Goal: Transaction & Acquisition: Register for event/course

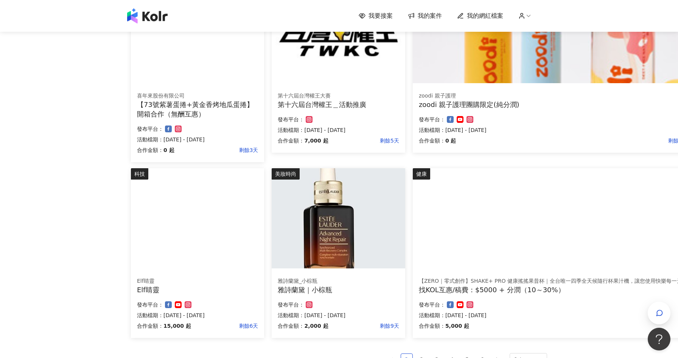
scroll to position [320, 0]
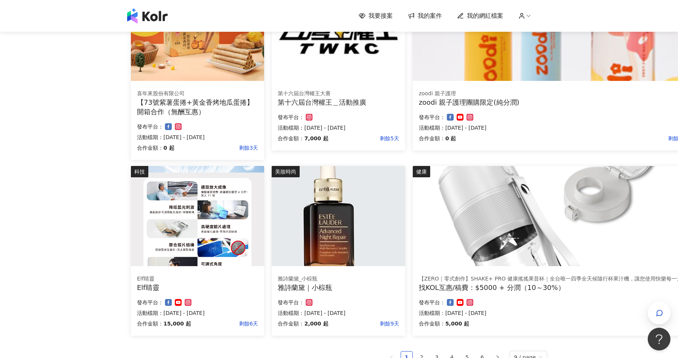
click at [210, 284] on div "Elf睛靈" at bounding box center [197, 287] width 121 height 9
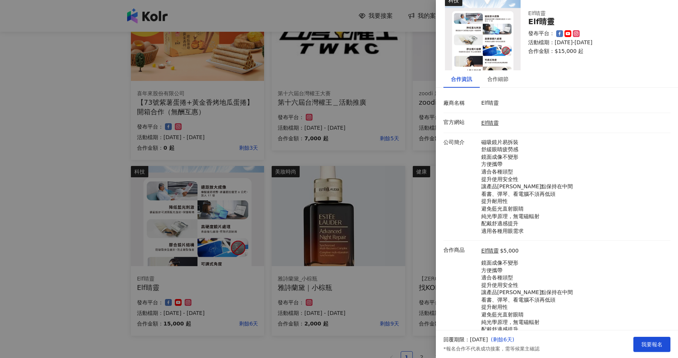
scroll to position [0, 0]
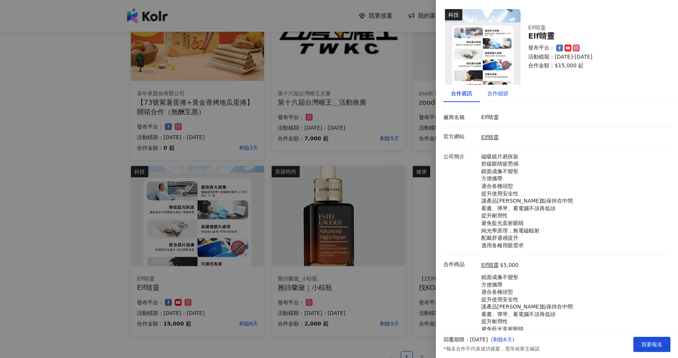
click at [502, 94] on div "合作細節" at bounding box center [498, 93] width 21 height 8
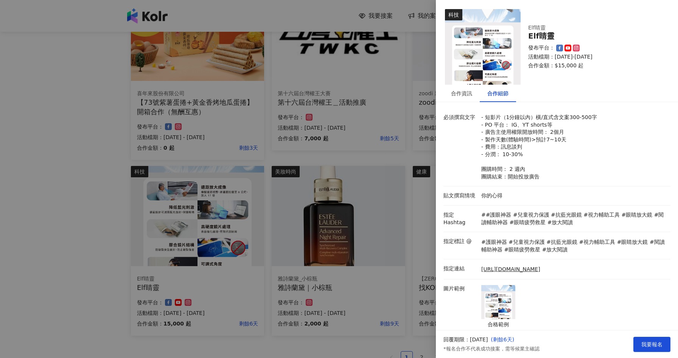
click at [75, 208] on div at bounding box center [339, 179] width 678 height 358
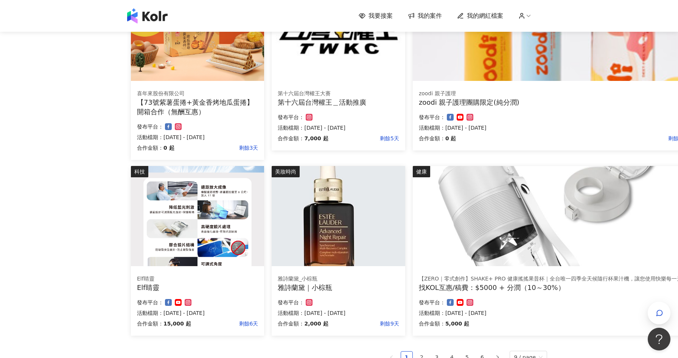
click at [385, 272] on div "雅詩蘭黛_小棕瓶 雅詩蘭黛｜小棕瓶 合作金額： 2,000 起 剩餘9天 發布平台： 活動檔期：2025/9/29 - 2025/9/30" at bounding box center [338, 303] width 133 height 67
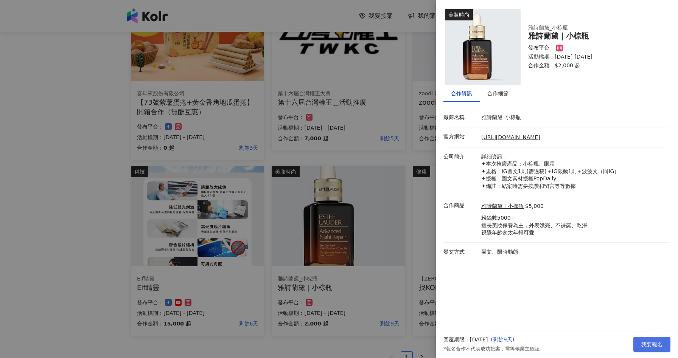
click at [664, 348] on button "我要報名" at bounding box center [652, 344] width 37 height 15
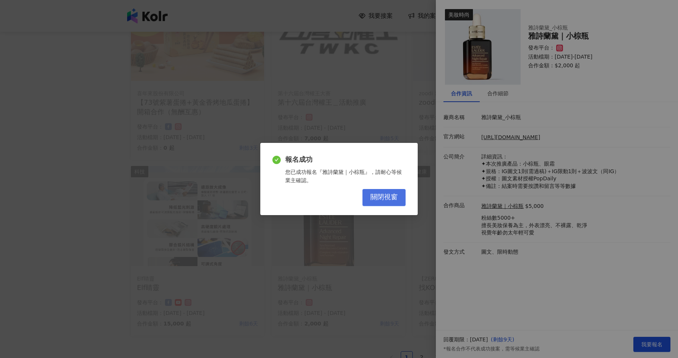
click at [386, 201] on span "關閉視窗" at bounding box center [384, 197] width 27 height 8
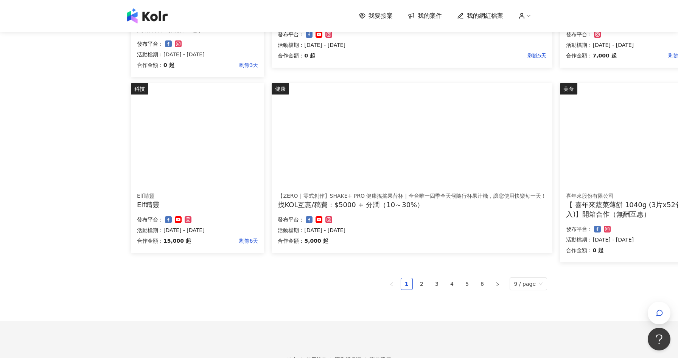
scroll to position [450, 0]
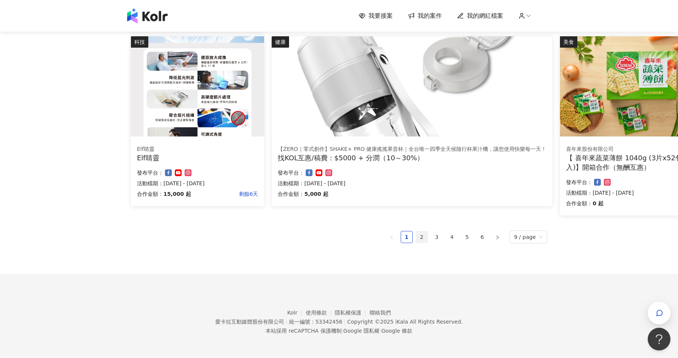
click at [424, 240] on link "2" at bounding box center [421, 237] width 11 height 11
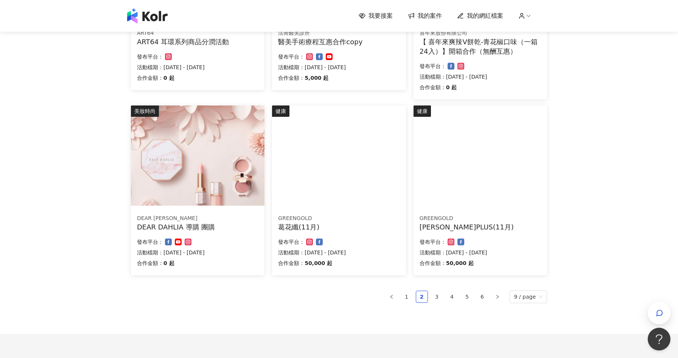
scroll to position [441, 0]
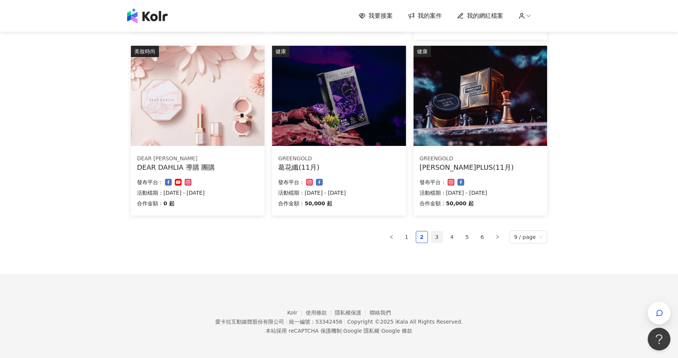
click at [439, 234] on link "3" at bounding box center [437, 237] width 11 height 11
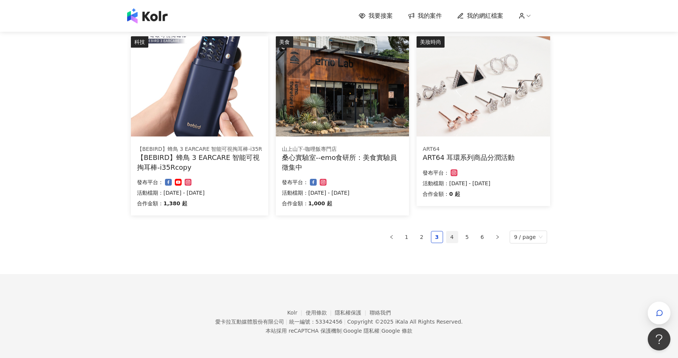
click at [452, 235] on link "4" at bounding box center [452, 237] width 11 height 11
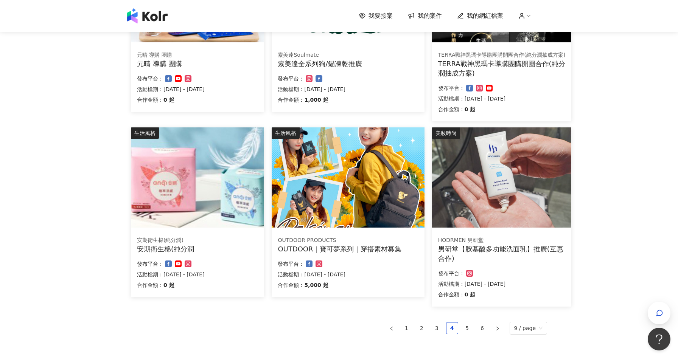
scroll to position [377, 0]
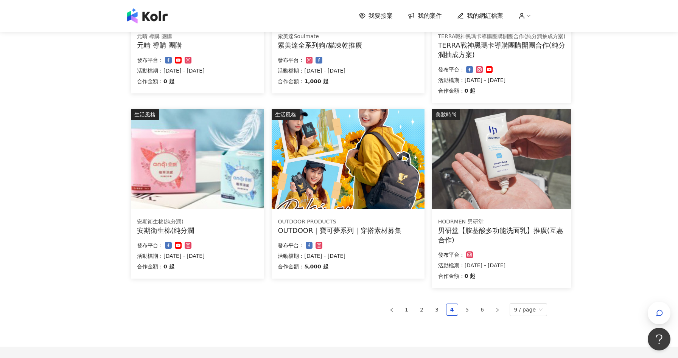
click at [522, 260] on div "合作金額： 0 起 發布平台： 活動檔期：2025/9/8 - 2025/10/8" at bounding box center [502, 267] width 128 height 32
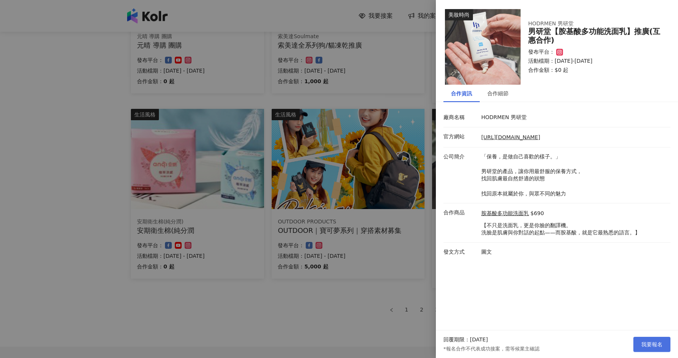
click at [639, 345] on button "我要報名" at bounding box center [652, 344] width 37 height 15
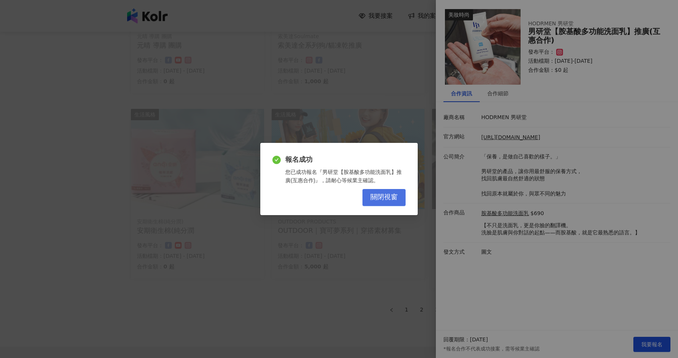
click at [398, 197] on button "關閉視窗" at bounding box center [384, 197] width 43 height 17
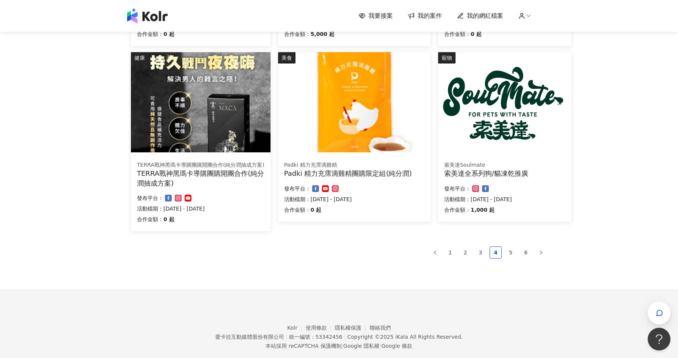
scroll to position [440, 0]
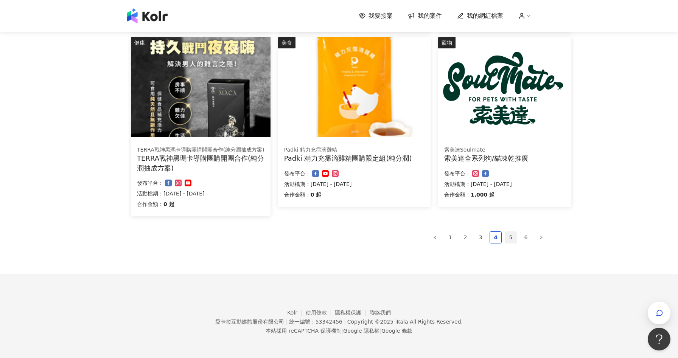
click at [514, 238] on link "5" at bounding box center [510, 237] width 11 height 11
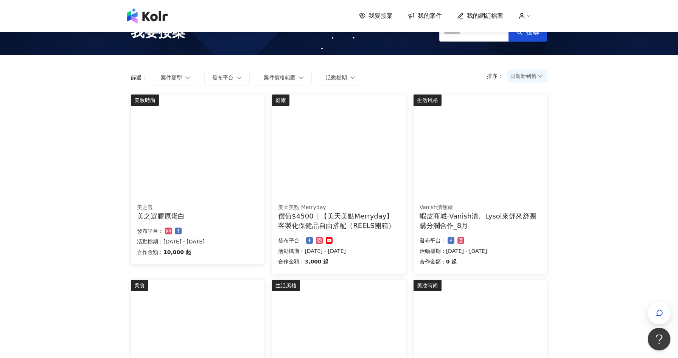
scroll to position [0, 0]
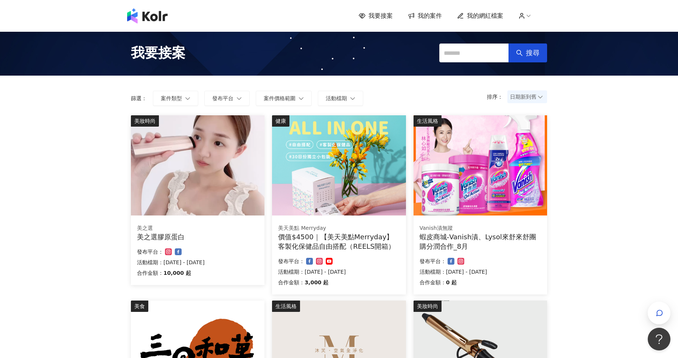
click at [531, 246] on div "蝦皮商城-Vanish漬、Lysol來舒來舒團購分潤合作_8月" at bounding box center [481, 241] width 122 height 19
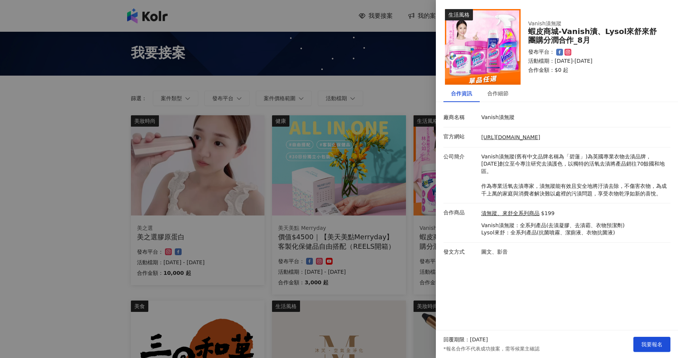
click at [98, 208] on div at bounding box center [339, 179] width 678 height 358
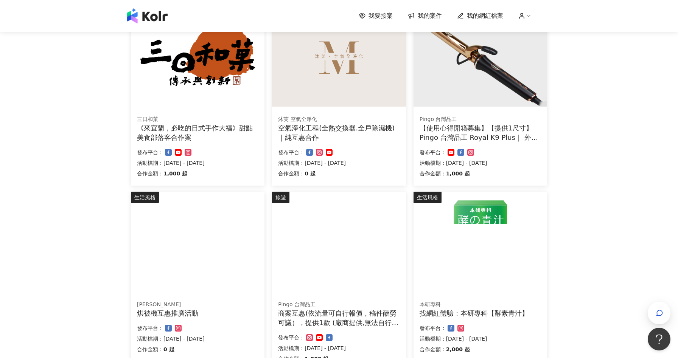
scroll to position [449, 0]
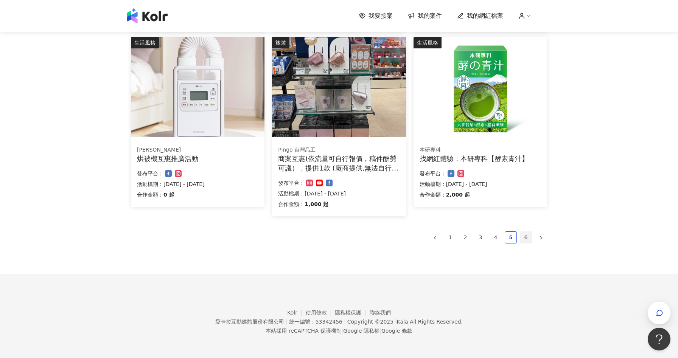
click at [526, 239] on link "6" at bounding box center [525, 237] width 11 height 11
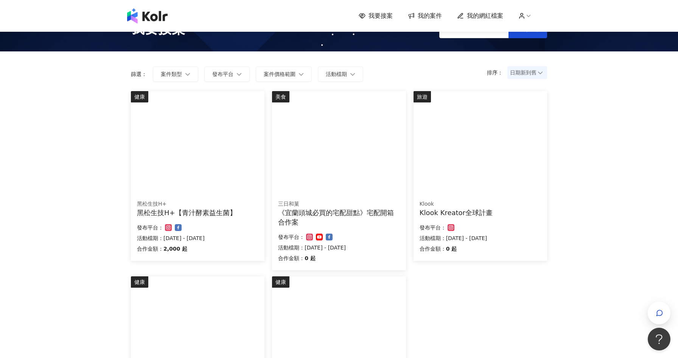
scroll to position [0, 0]
